Goal: Find specific page/section: Find specific page/section

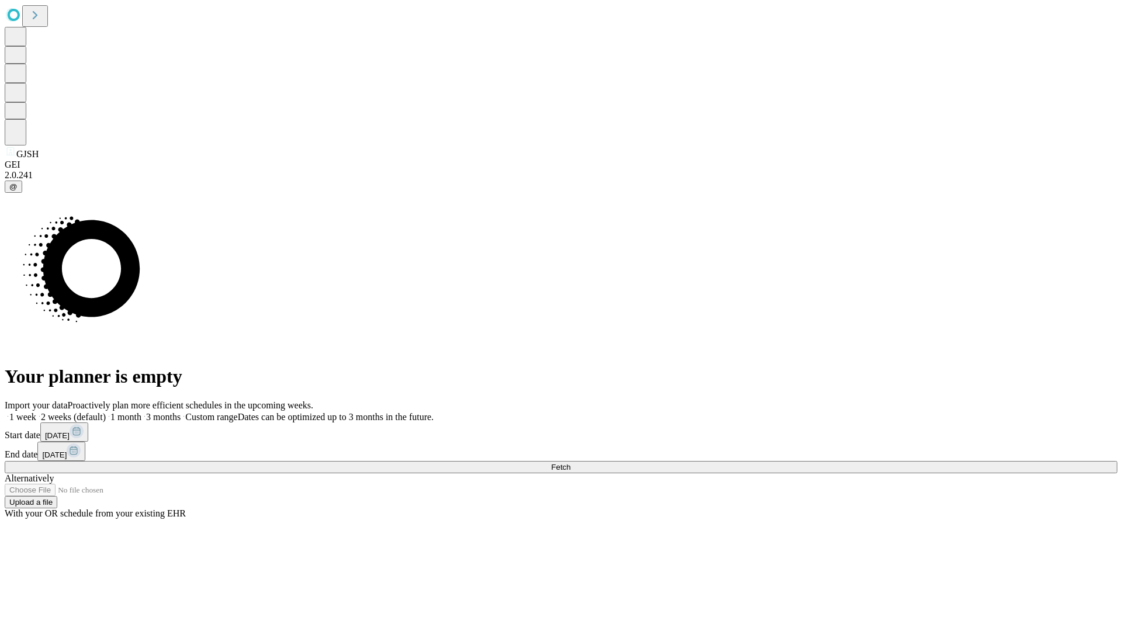
click at [570, 463] on span "Fetch" at bounding box center [560, 467] width 19 height 9
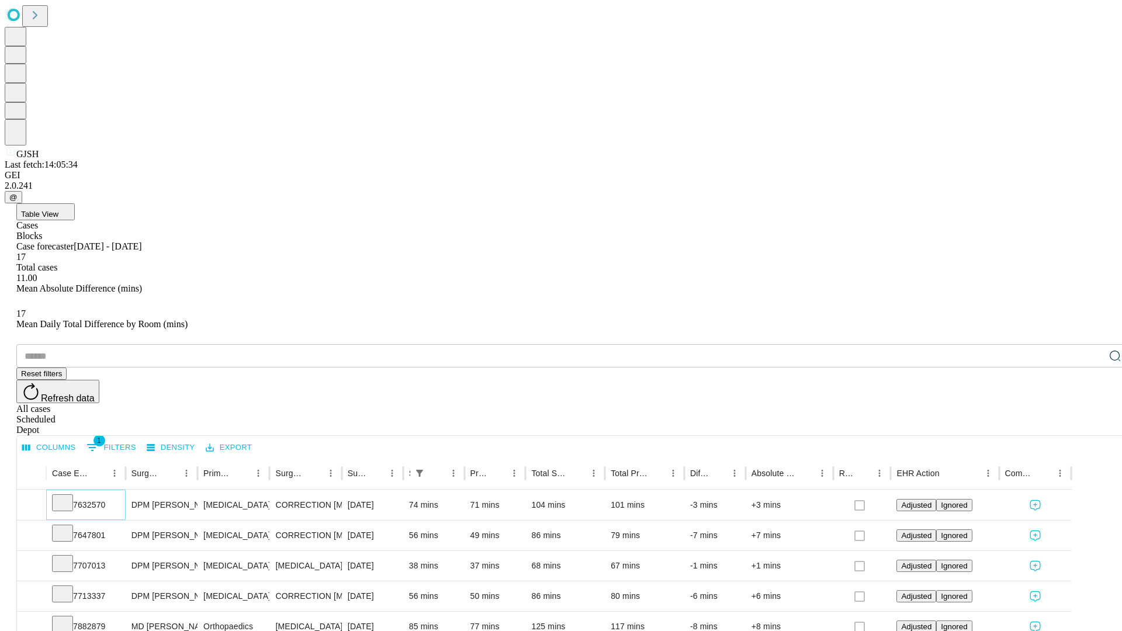
click at [68, 496] on icon at bounding box center [63, 502] width 12 height 12
